Goal: Task Accomplishment & Management: Manage account settings

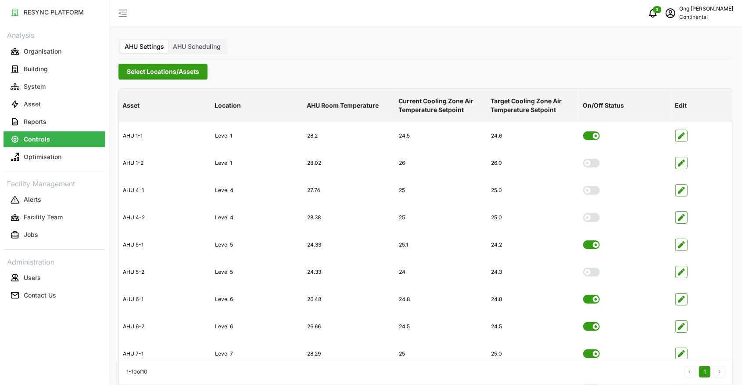
click at [162, 74] on span "Select Locations/Assets" at bounding box center [163, 71] width 72 height 15
click at [176, 72] on span "Select Locations/Assets" at bounding box center [163, 71] width 72 height 15
click at [171, 74] on span "Select Locations/Assets" at bounding box center [163, 71] width 72 height 15
click at [183, 46] on span "AHU Scheduling" at bounding box center [197, 46] width 48 height 7
click at [169, 40] on input "AHU Scheduling" at bounding box center [169, 40] width 0 height 0
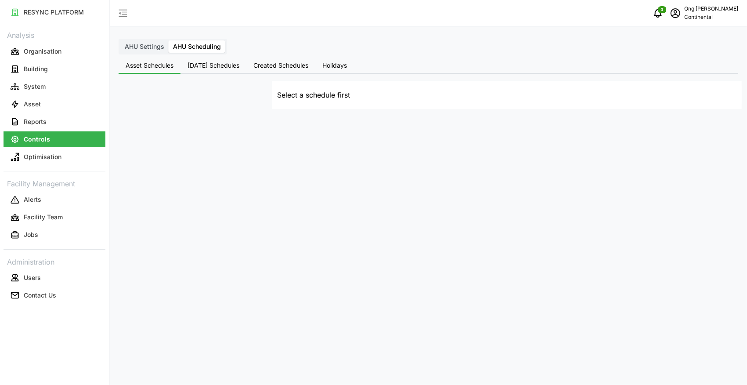
click at [156, 47] on span "AHU Settings" at bounding box center [145, 46] width 40 height 7
click at [120, 40] on input "AHU Settings" at bounding box center [120, 40] width 0 height 0
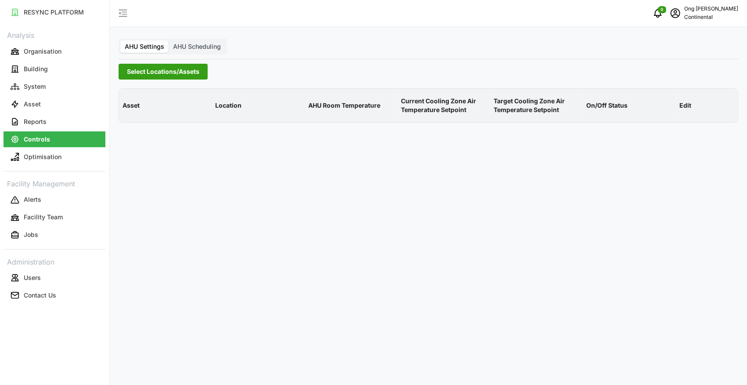
click at [163, 75] on span "Select Locations/Assets" at bounding box center [163, 71] width 72 height 15
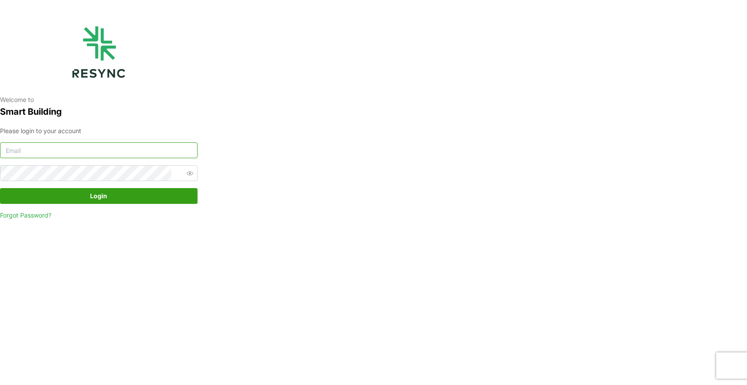
click at [114, 153] on input at bounding box center [99, 150] width 198 height 16
paste input "andrew.ong@aumovio.com"
click at [120, 149] on input "andrew.ong@aumovio.com" at bounding box center [99, 150] width 198 height 16
click at [18, 151] on input "andrew.ong@aumovio.com" at bounding box center [99, 150] width 198 height 16
type input "andrew.ong@aumovio.com"
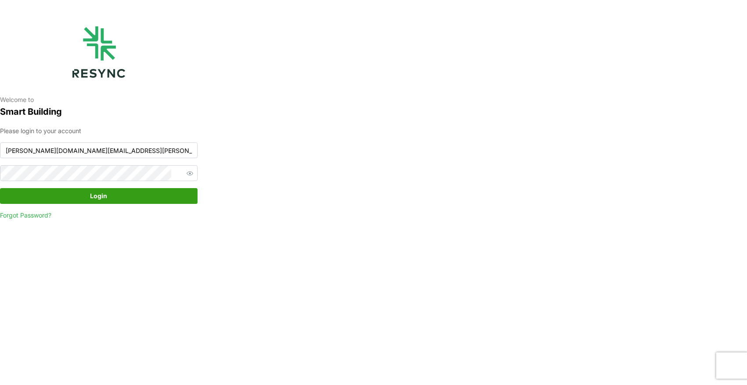
click at [105, 199] on span "Login" at bounding box center [98, 195] width 17 height 15
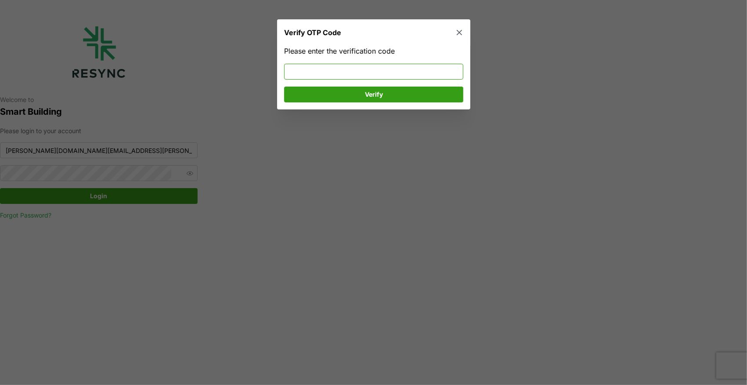
click at [397, 69] on input at bounding box center [373, 72] width 179 height 16
click at [311, 71] on input at bounding box center [373, 72] width 179 height 16
type input "231081"
click at [310, 86] on div "Please enter the verification code 231081 Verify" at bounding box center [373, 74] width 179 height 57
click at [310, 88] on span "Verify" at bounding box center [373, 94] width 162 height 15
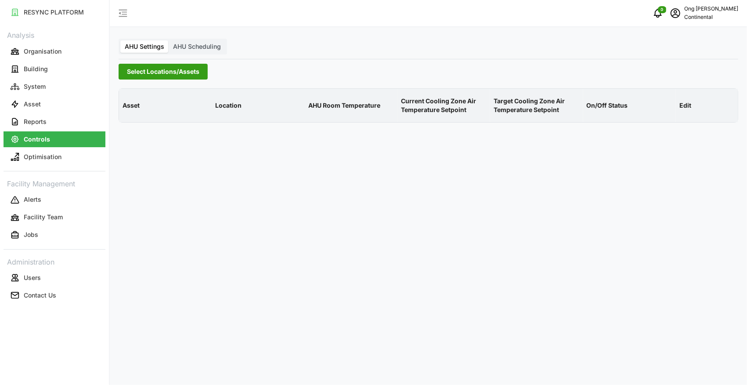
click at [153, 68] on span "Select Locations/Assets" at bounding box center [163, 71] width 72 height 15
click at [130, 109] on icon at bounding box center [129, 111] width 7 height 7
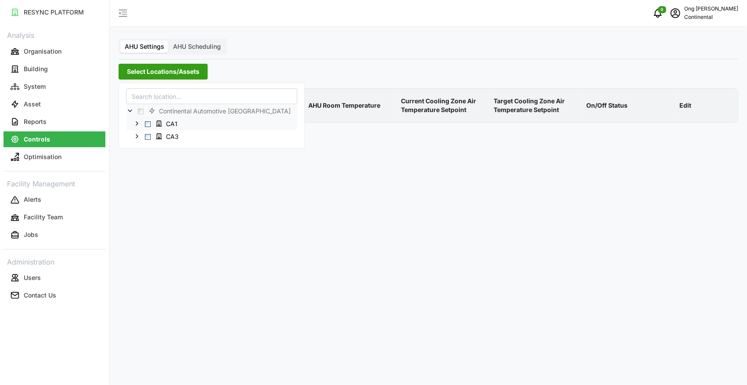
click at [147, 122] on span "Select CA1" at bounding box center [148, 124] width 6 height 6
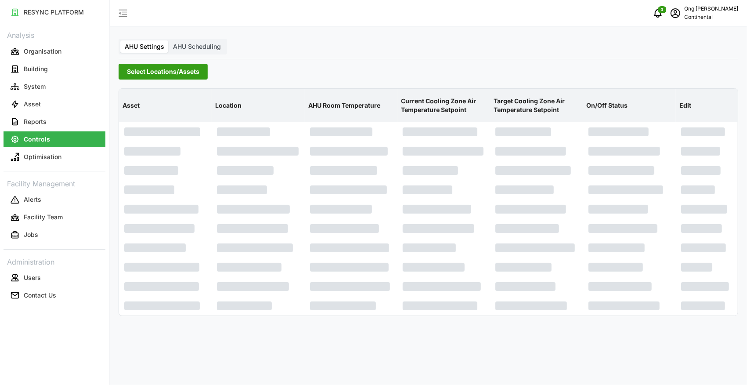
click at [263, 362] on div "AHU Settings AHU Scheduling Select Locations/Assets Asset Location AHU Room Tem…" at bounding box center [428, 192] width 637 height 385
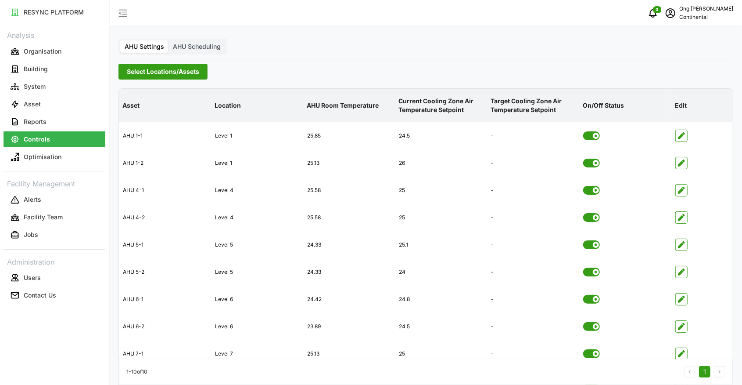
click at [171, 74] on span "Select Locations/Assets" at bounding box center [163, 71] width 72 height 15
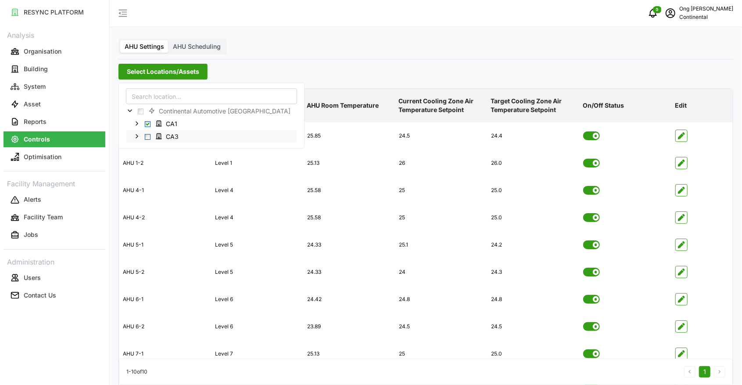
click at [147, 138] on span "Select CA3" at bounding box center [148, 137] width 6 height 6
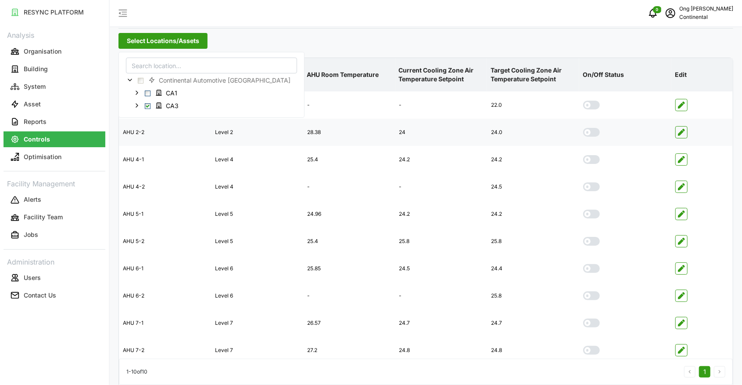
scroll to position [44, 0]
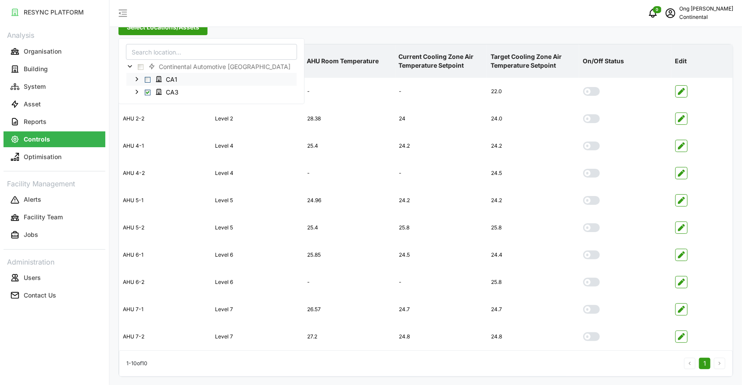
click at [149, 79] on span "Select CA1" at bounding box center [148, 80] width 6 height 6
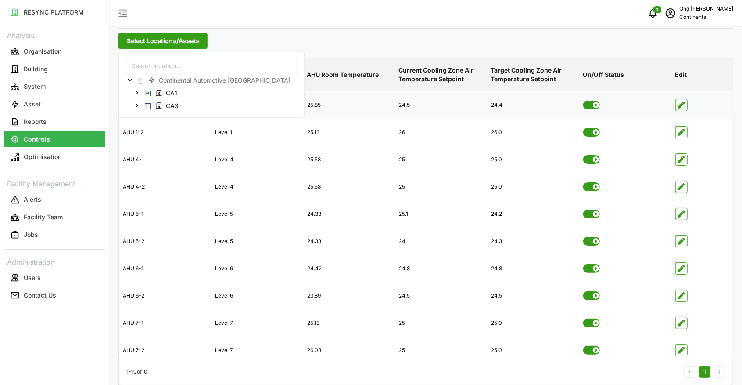
scroll to position [44, 0]
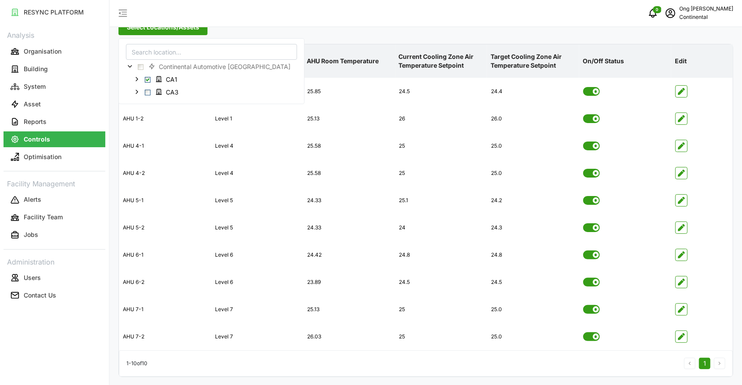
click at [309, 29] on div "Select Locations/Assets" at bounding box center [426, 27] width 615 height 16
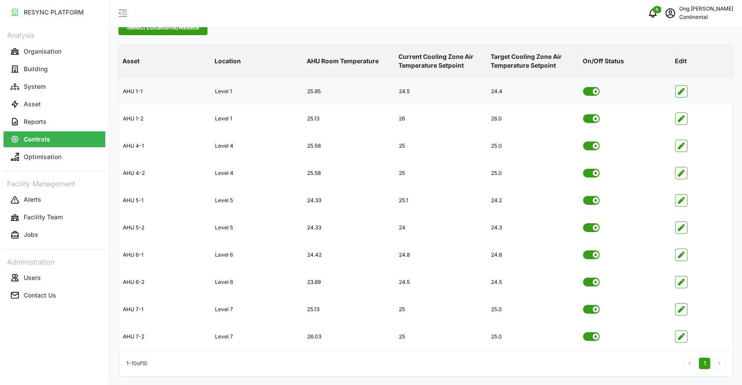
scroll to position [0, 0]
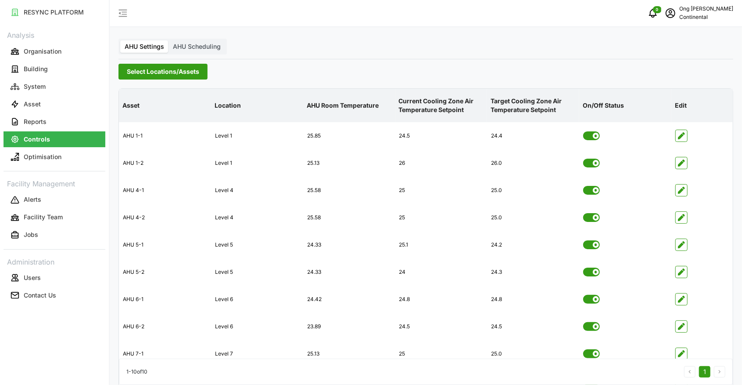
click at [153, 71] on span "Select Locations/Assets" at bounding box center [163, 71] width 72 height 15
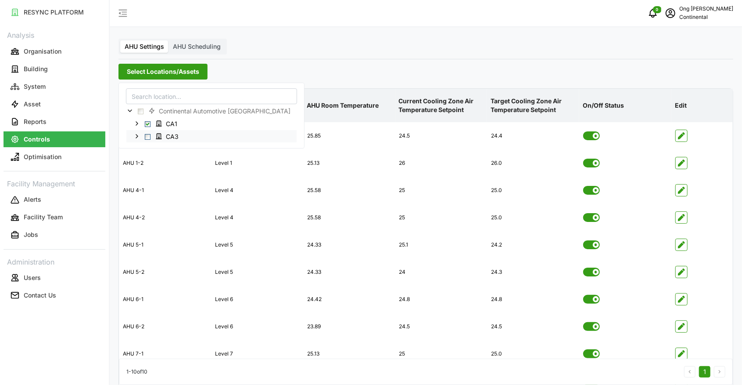
click at [148, 133] on div "CA3" at bounding box center [211, 136] width 170 height 13
click at [148, 134] on span "Select CA3" at bounding box center [148, 137] width 6 height 6
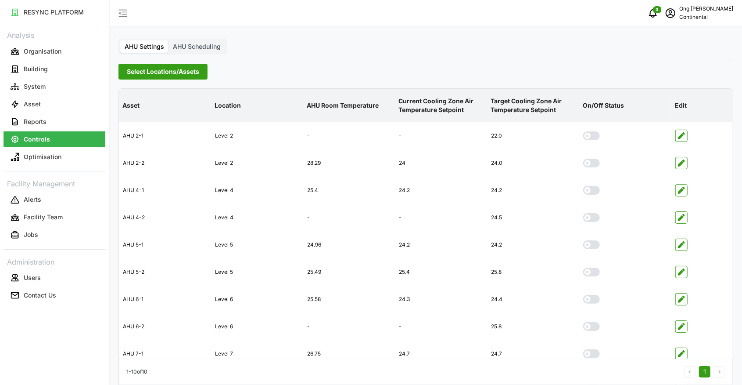
click at [335, 56] on div "AHU Settings AHU Scheduling Select Locations/Assets Asset Location AHU Room Tem…" at bounding box center [426, 215] width 633 height 430
click at [158, 76] on span "Select Locations/Assets" at bounding box center [163, 71] width 72 height 15
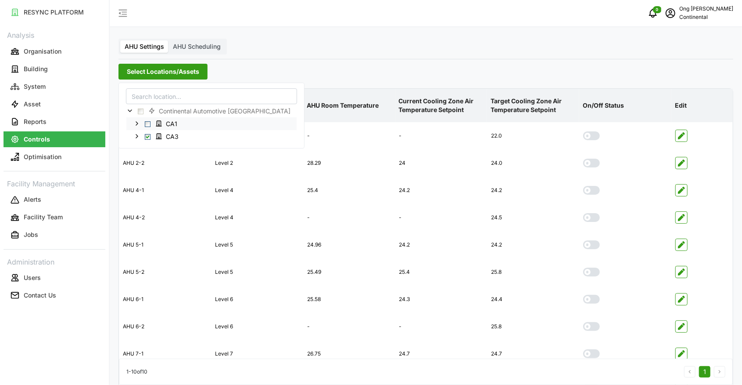
click at [149, 122] on span "Select CA1" at bounding box center [148, 124] width 6 height 6
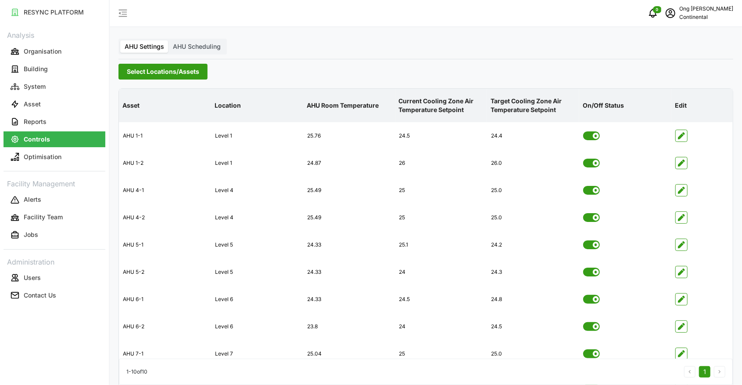
click at [93, 332] on div "RESYNC PLATFORM Analysis Organisation Building System Asset Reports Controls Op…" at bounding box center [54, 192] width 109 height 385
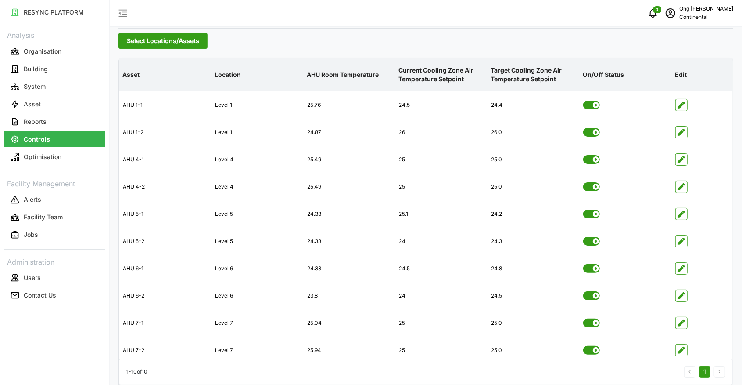
scroll to position [44, 0]
